Goal: Check status: Check status

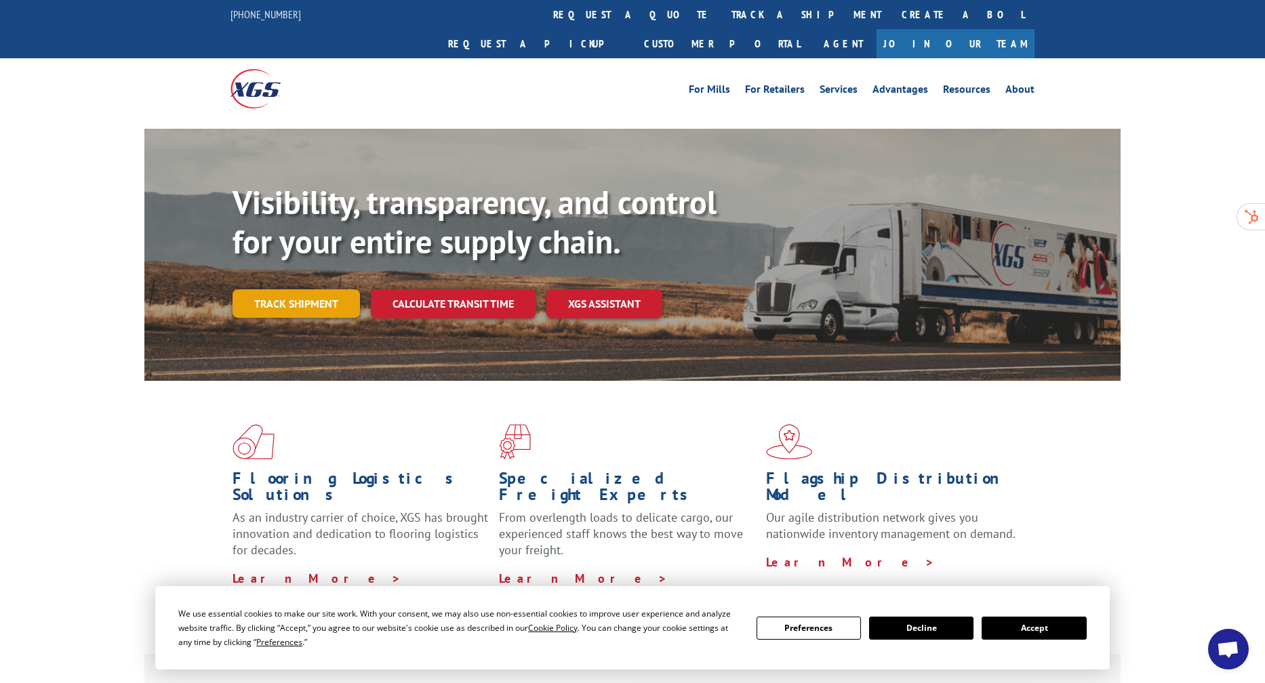
click at [298, 290] on link "Track shipment" at bounding box center [296, 304] width 127 height 28
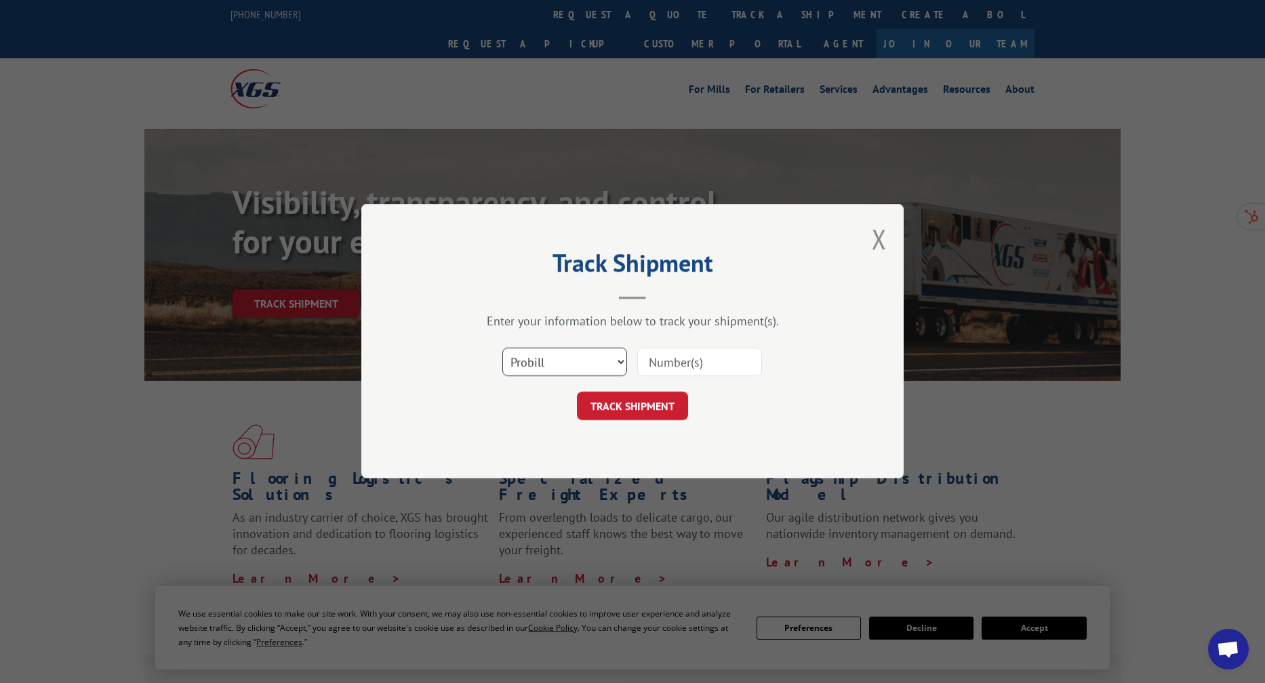
click at [590, 358] on select "Select category... Probill BOL PO" at bounding box center [564, 362] width 125 height 28
select select "bol"
click at [502, 348] on select "Select category... Probill BOL PO" at bounding box center [564, 362] width 125 height 28
paste input "743868"
type input "743868"
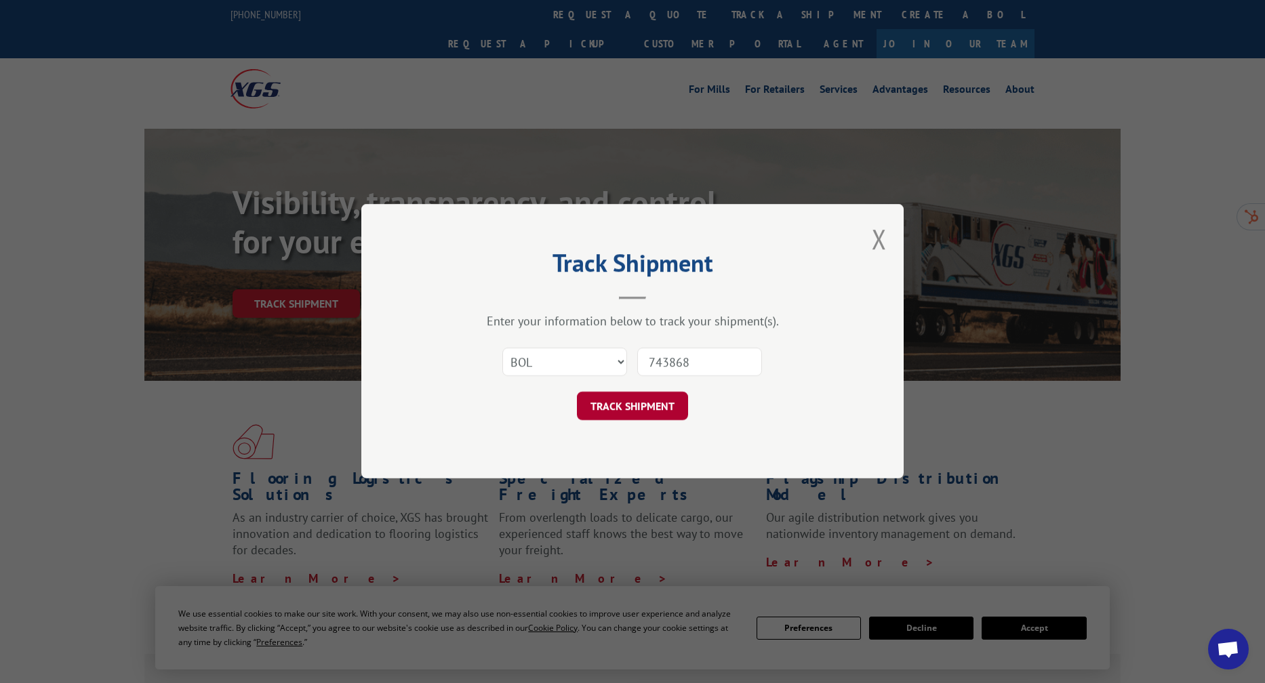
click at [633, 416] on button "TRACK SHIPMENT" at bounding box center [632, 407] width 111 height 28
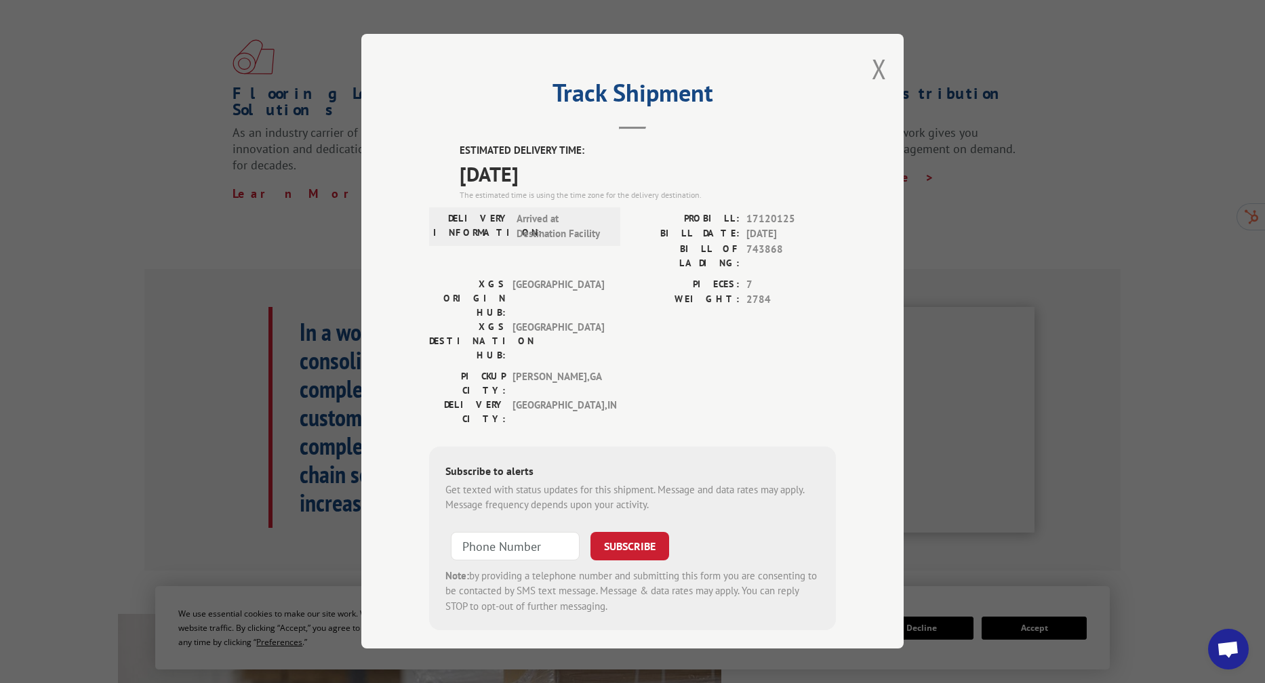
scroll to position [359, 0]
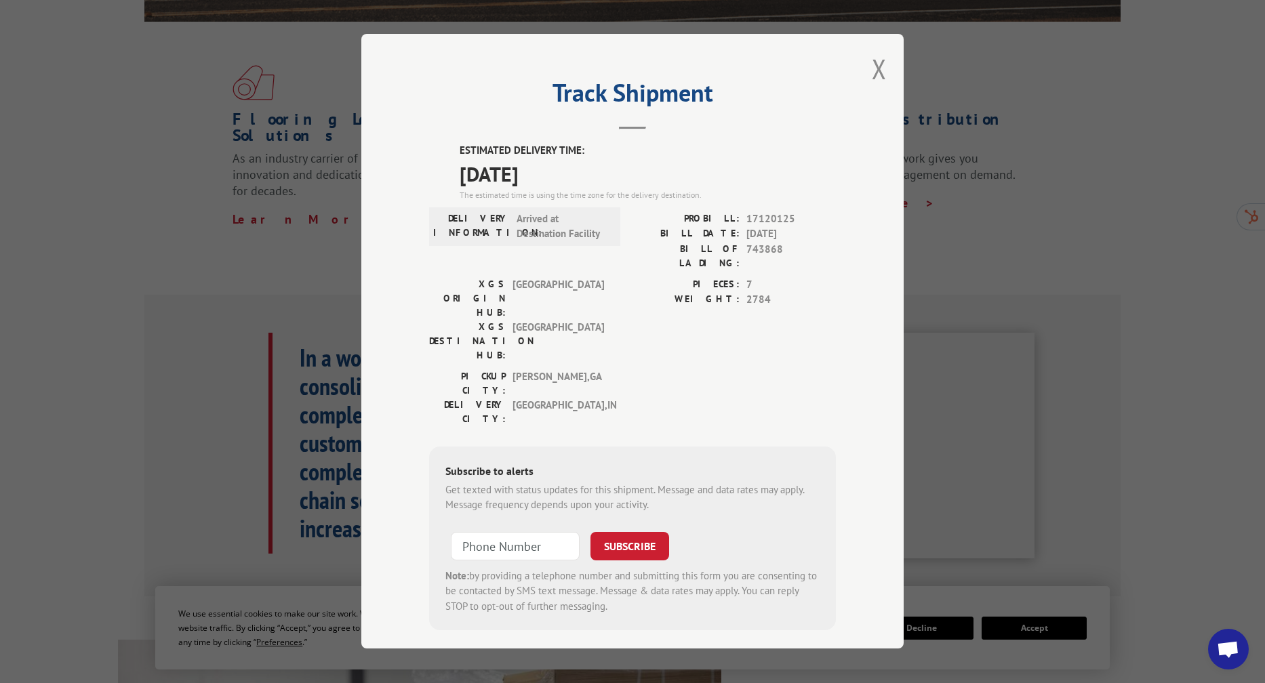
click at [877, 79] on button "Close modal" at bounding box center [879, 69] width 15 height 36
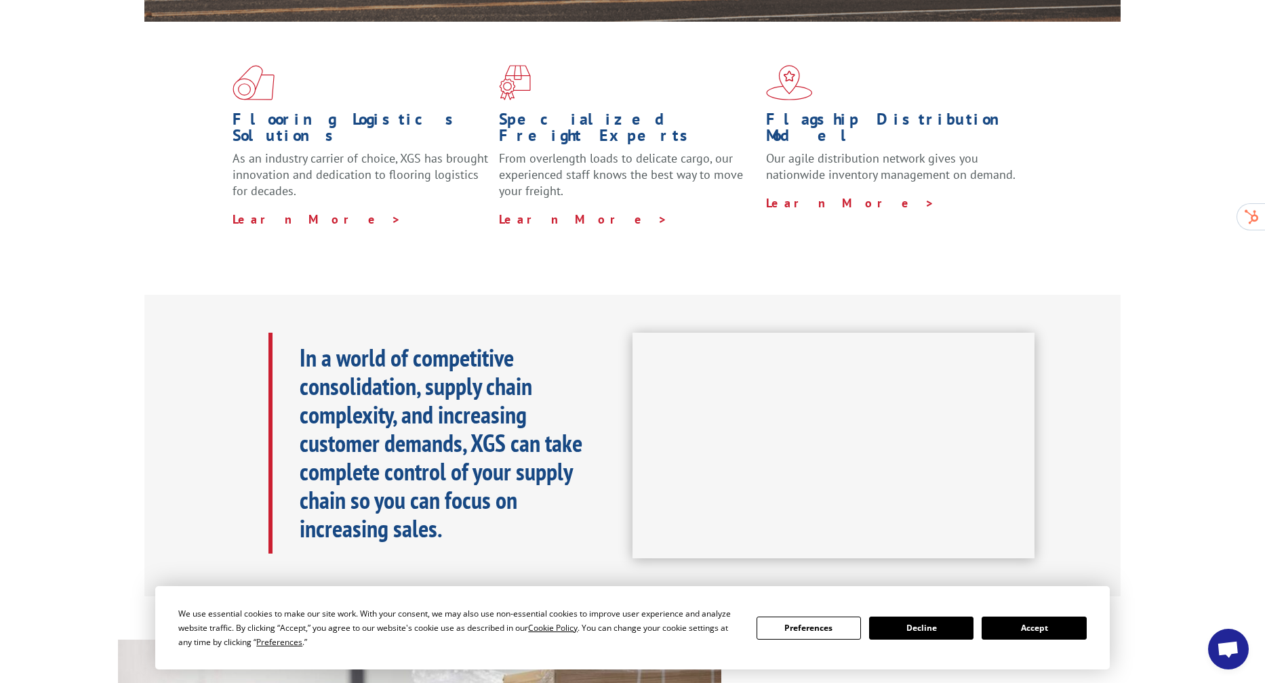
scroll to position [0, 0]
